Goal: Unclear

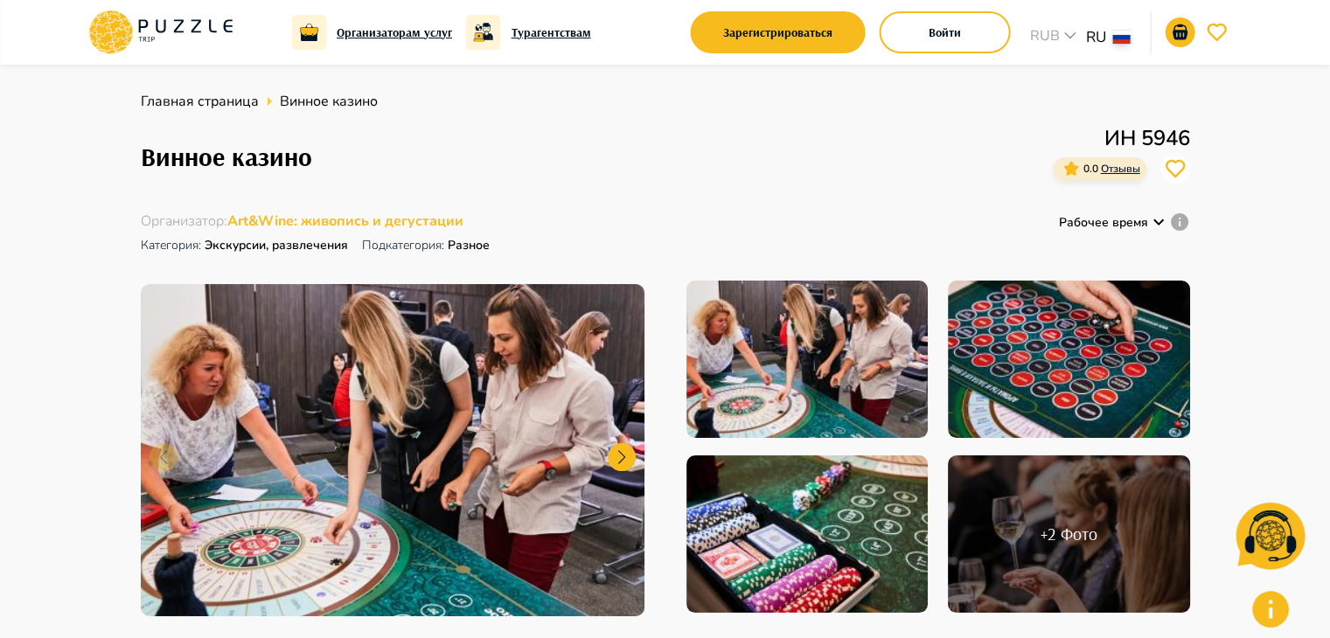
click at [552, 198] on div "Главная страница Винное казино Винное казино ИН 5946 0.0 Отзывы Организатор : A…" at bounding box center [665, 360] width 1049 height 539
